Goal: Obtain resource: Obtain resource

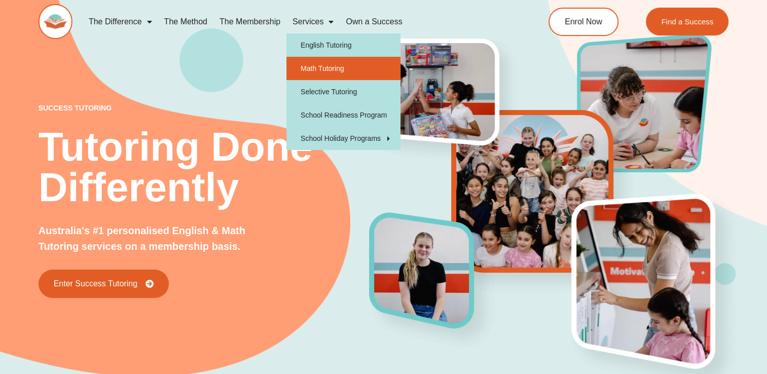
click at [329, 61] on link "Math Tutoring" at bounding box center [343, 68] width 114 height 23
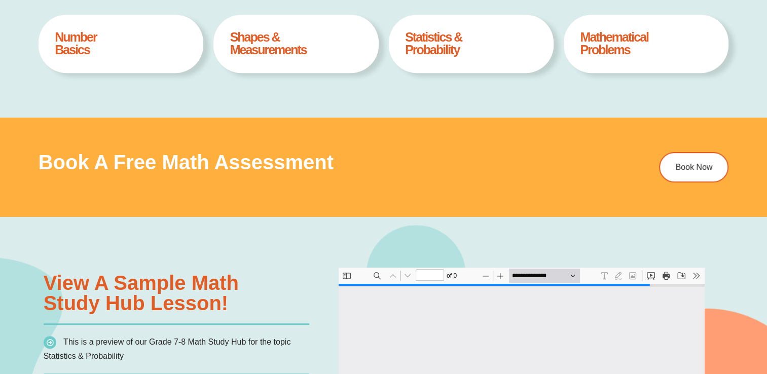
type input "*"
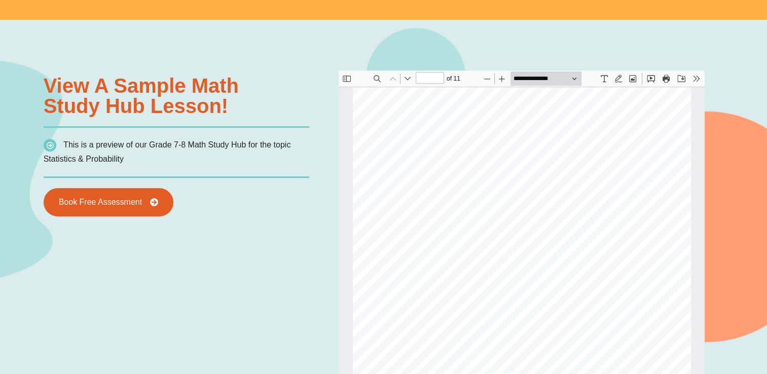
scroll to position [710, 0]
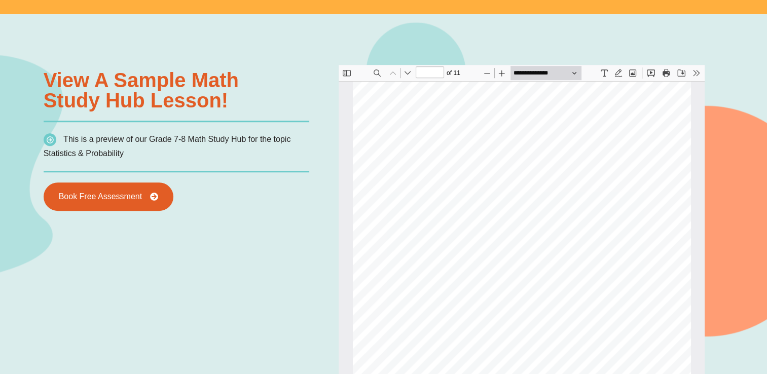
click at [292, 287] on div "Powered By EmbedPress View a sample Math Study Hub lesson! This is a preview of…" at bounding box center [384, 326] width 690 height 625
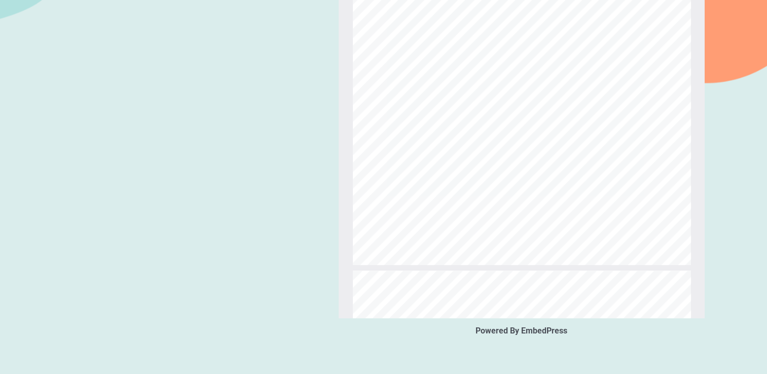
scroll to position [760, 0]
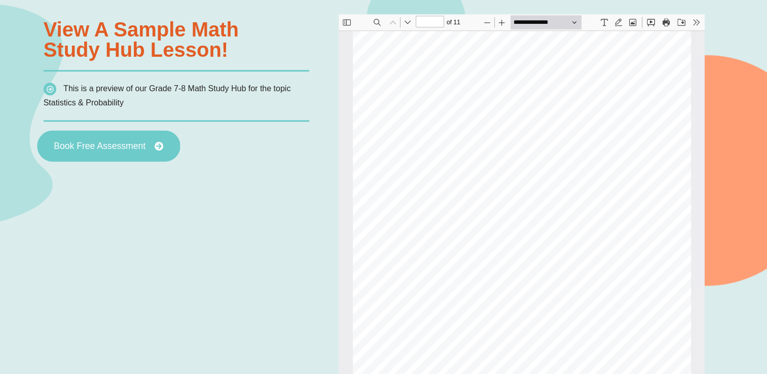
click at [147, 148] on span "Book Free Assessment" at bounding box center [108, 145] width 109 height 9
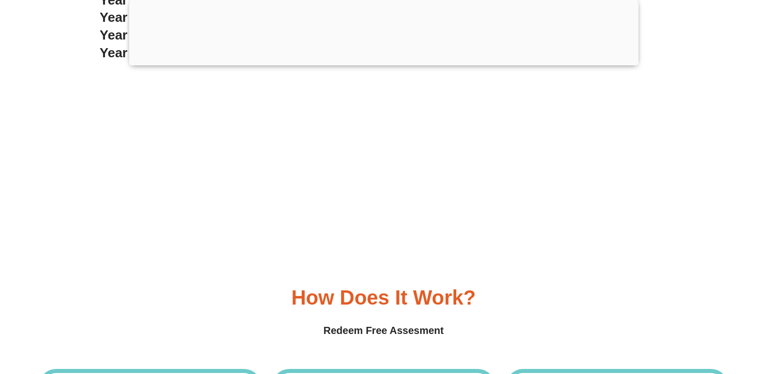
scroll to position [3401, 0]
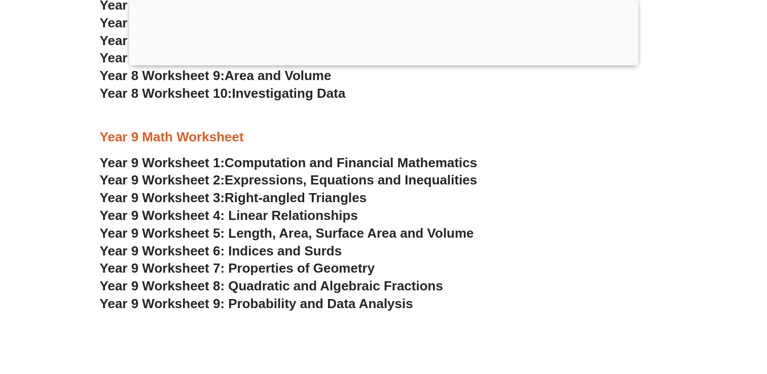
click at [376, 180] on span "Expressions, Equations and Inequalities" at bounding box center [351, 179] width 252 height 15
click at [333, 166] on span "Computation and Financial Mathematics" at bounding box center [351, 162] width 252 height 15
click at [207, 198] on span "Year 9 Worksheet 3:" at bounding box center [162, 197] width 125 height 15
click at [225, 219] on span "Year 9 Worksheet 4: Linear Relationships" at bounding box center [229, 215] width 258 height 15
click at [253, 236] on span "Year 9 Worksheet 5: Length, Area, Surface Area and Volume" at bounding box center [287, 233] width 374 height 15
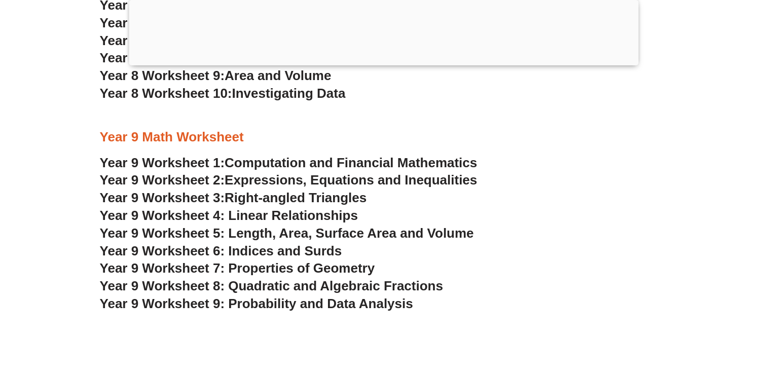
click at [290, 272] on span "Year 9 Worksheet 7: Properties of Geometry" at bounding box center [237, 268] width 275 height 15
click at [294, 286] on span "Year 9 Worksheet 8: Quadratic and Algebraic Fractions" at bounding box center [271, 285] width 343 height 15
click at [303, 309] on span "Year 9 Worksheet 9: Probability and Data Analysis" at bounding box center [256, 303] width 313 height 15
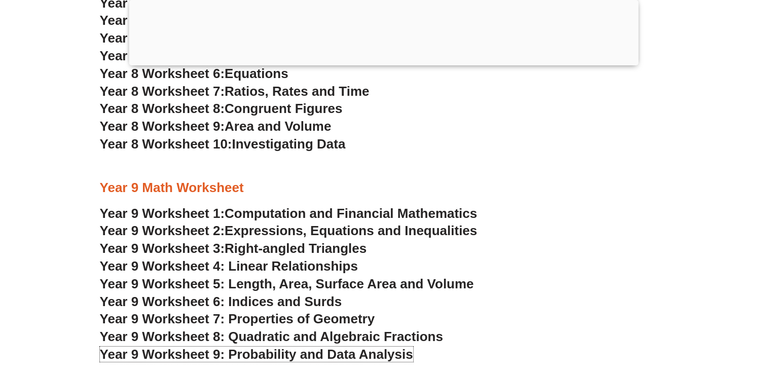
scroll to position [3299, 0]
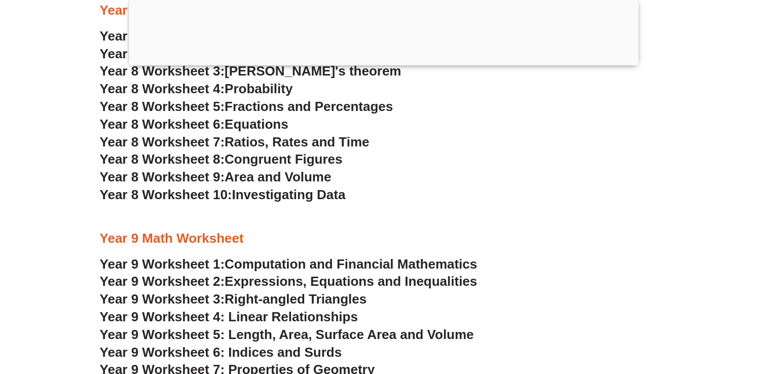
click at [331, 136] on span "Ratios, Rates and Time" at bounding box center [297, 141] width 144 height 15
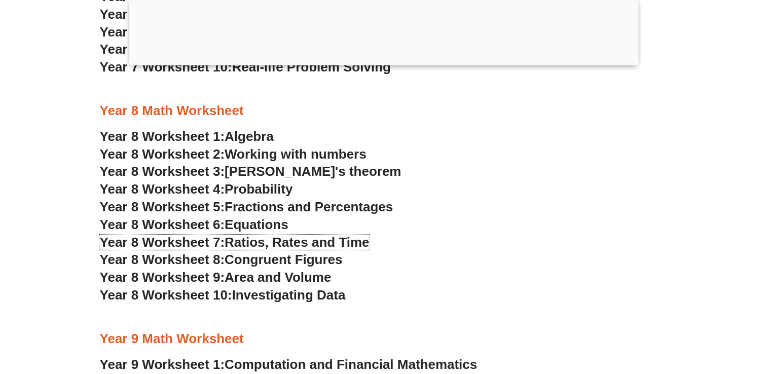
scroll to position [3198, 0]
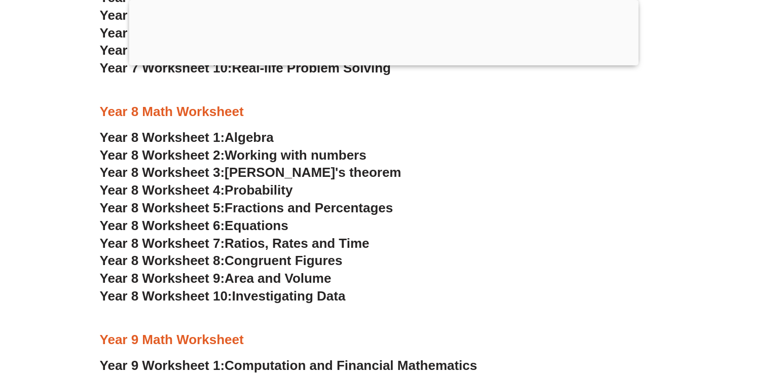
click at [270, 139] on span "Algebra" at bounding box center [249, 137] width 49 height 15
click at [271, 150] on span "Working with numbers" at bounding box center [296, 155] width 142 height 15
click at [250, 172] on span "[PERSON_NAME]'s theorem" at bounding box center [313, 172] width 176 height 15
click at [247, 193] on span "Probability" at bounding box center [259, 189] width 68 height 15
click at [287, 208] on span "Fractions and Percentages" at bounding box center [309, 207] width 168 height 15
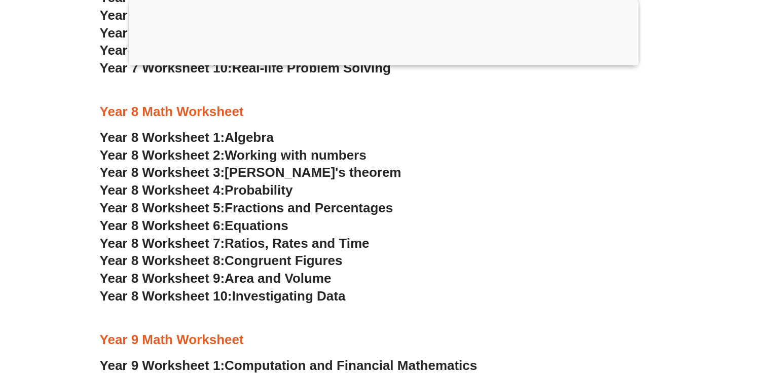
click at [251, 228] on span "Equations" at bounding box center [257, 225] width 64 height 15
click at [263, 259] on span "Congruent Figures" at bounding box center [284, 260] width 118 height 15
click at [316, 279] on span "Area and Volume" at bounding box center [278, 278] width 106 height 15
click at [242, 290] on span "Investigating Data" at bounding box center [289, 295] width 114 height 15
